Goal: Use online tool/utility: Utilize a website feature to perform a specific function

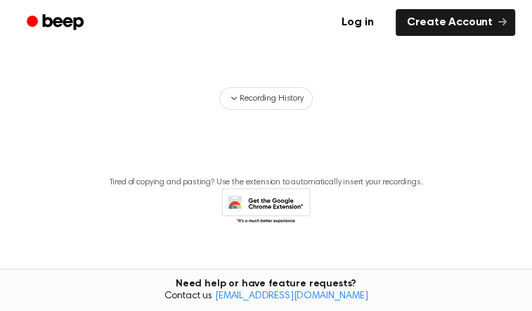
scroll to position [169, 0]
click at [270, 44] on span "button" at bounding box center [266, 22] width 46 height 46
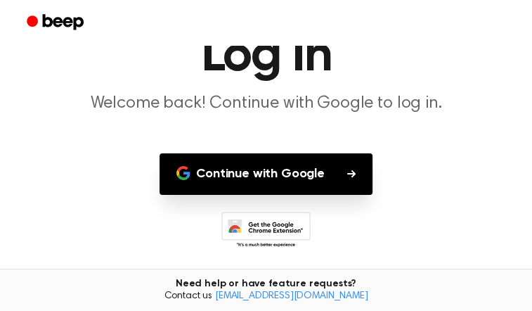
scroll to position [211, 0]
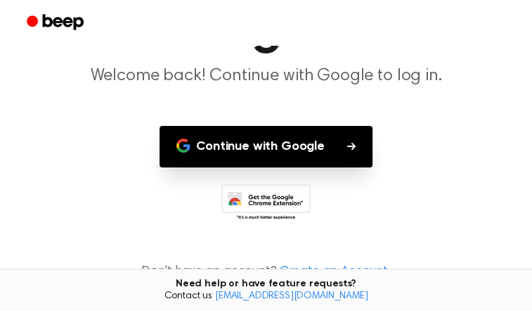
click at [279, 126] on button "Continue with Google" at bounding box center [266, 146] width 213 height 41
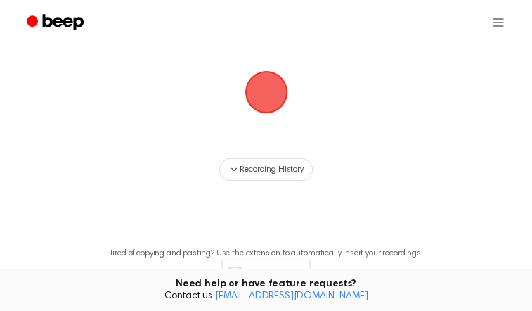
scroll to position [141, 0]
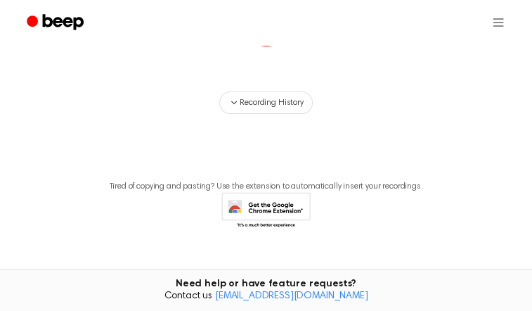
click at [258, 47] on span "button" at bounding box center [266, 25] width 43 height 43
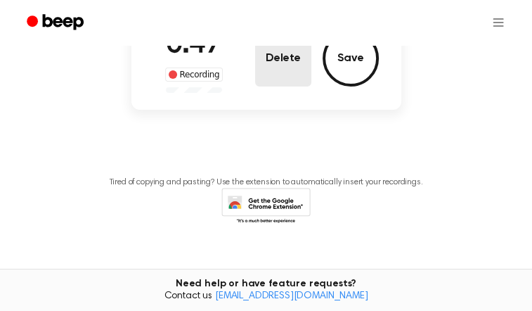
click at [274, 86] on button "Delete" at bounding box center [283, 58] width 56 height 56
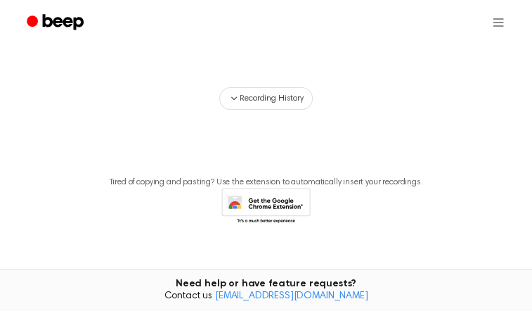
click at [263, 51] on span "button" at bounding box center [266, 21] width 60 height 60
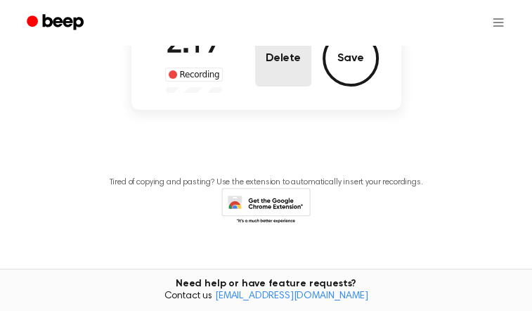
click at [288, 86] on button "Delete" at bounding box center [283, 58] width 56 height 56
